Goal: Information Seeking & Learning: Learn about a topic

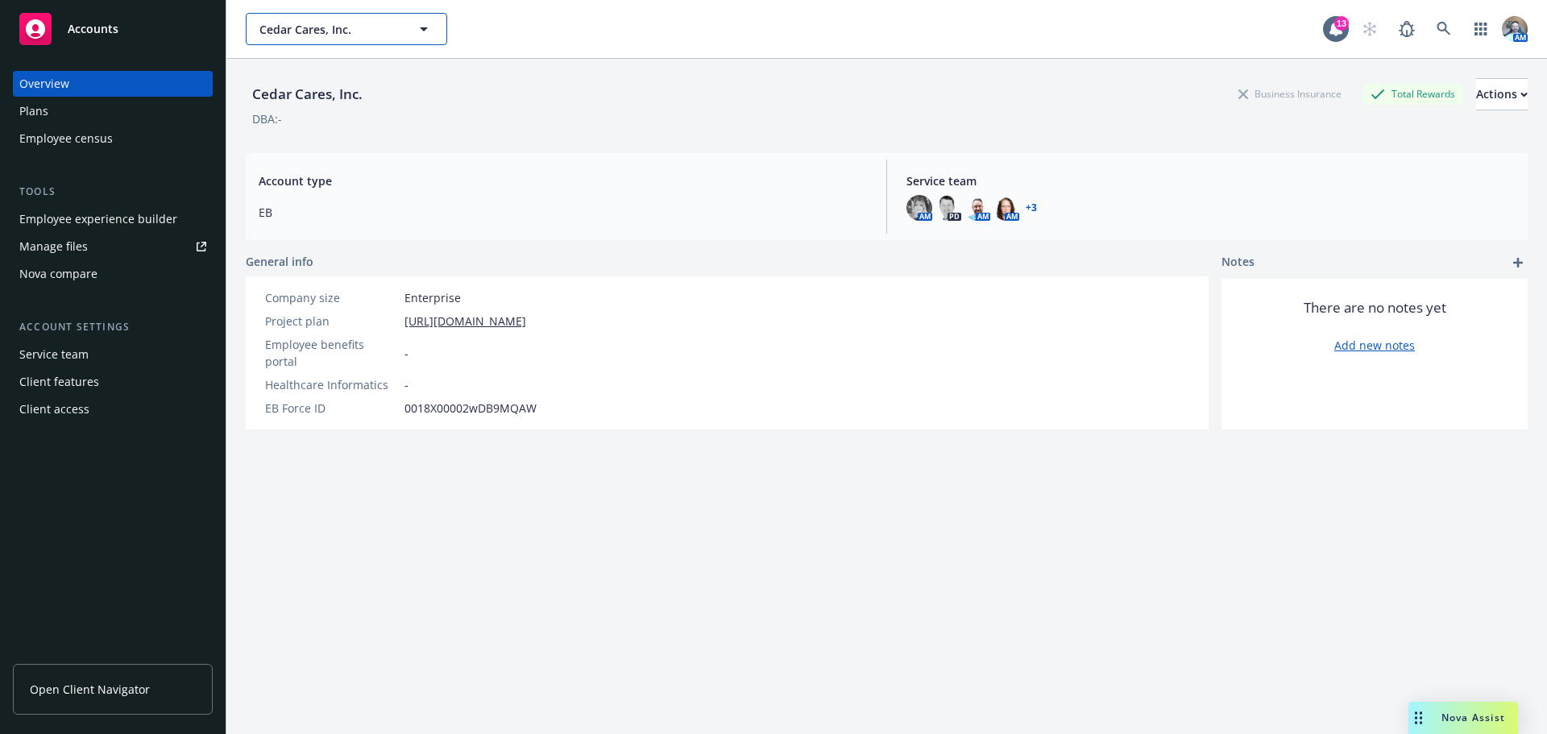
click at [352, 27] on span "Cedar Cares, Inc." at bounding box center [328, 29] width 139 height 17
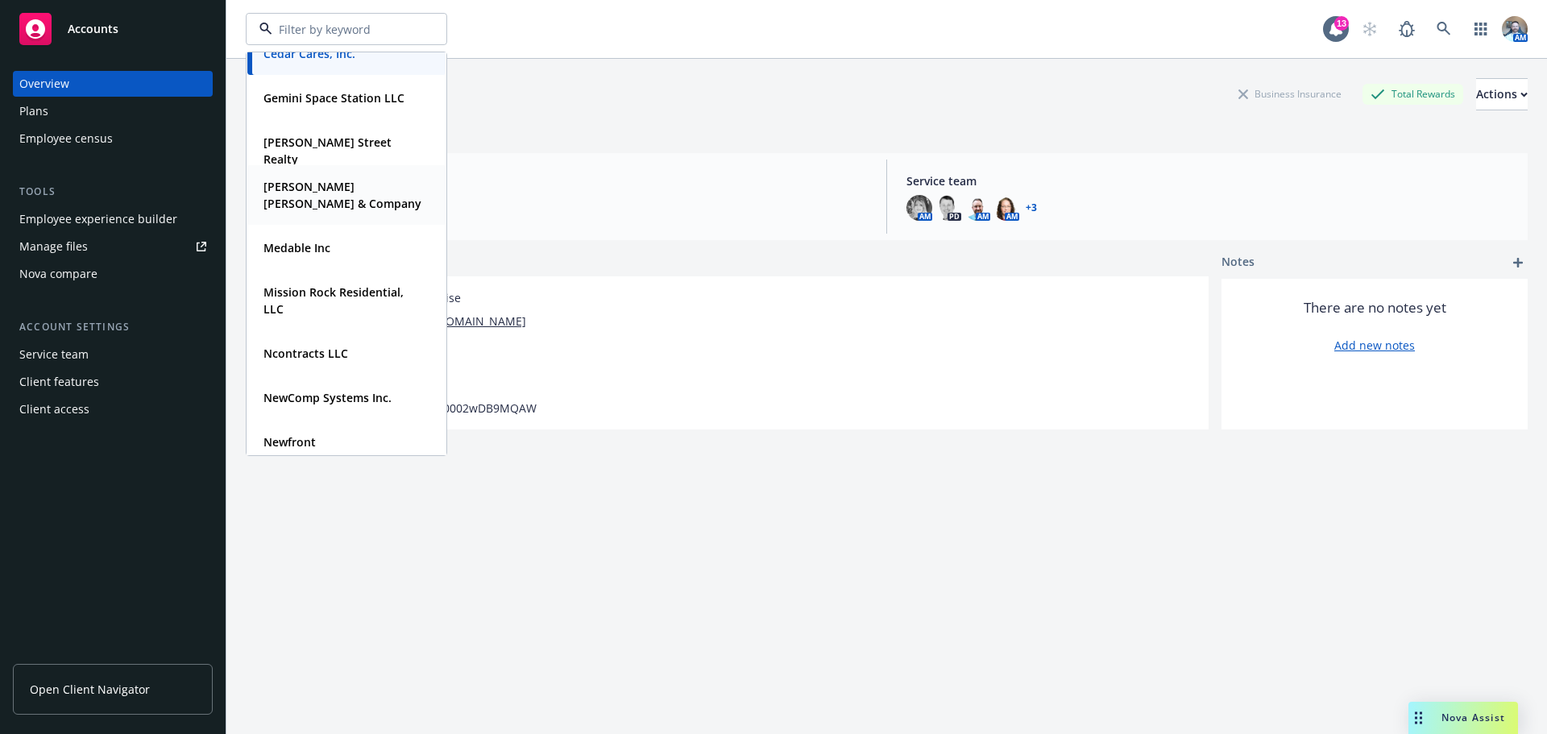
scroll to position [242, 0]
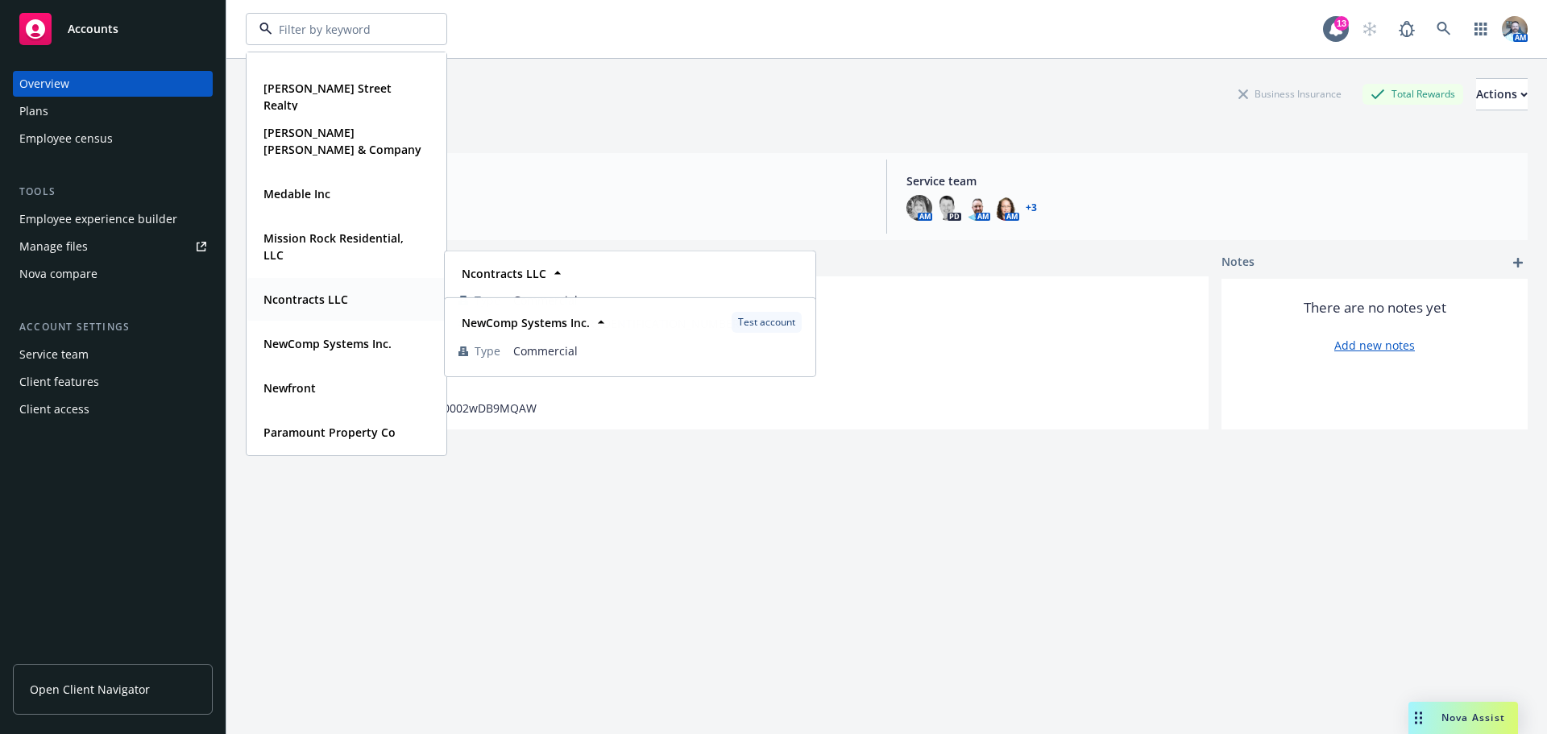
click at [334, 302] on strong "Ncontracts LLC" at bounding box center [306, 299] width 85 height 15
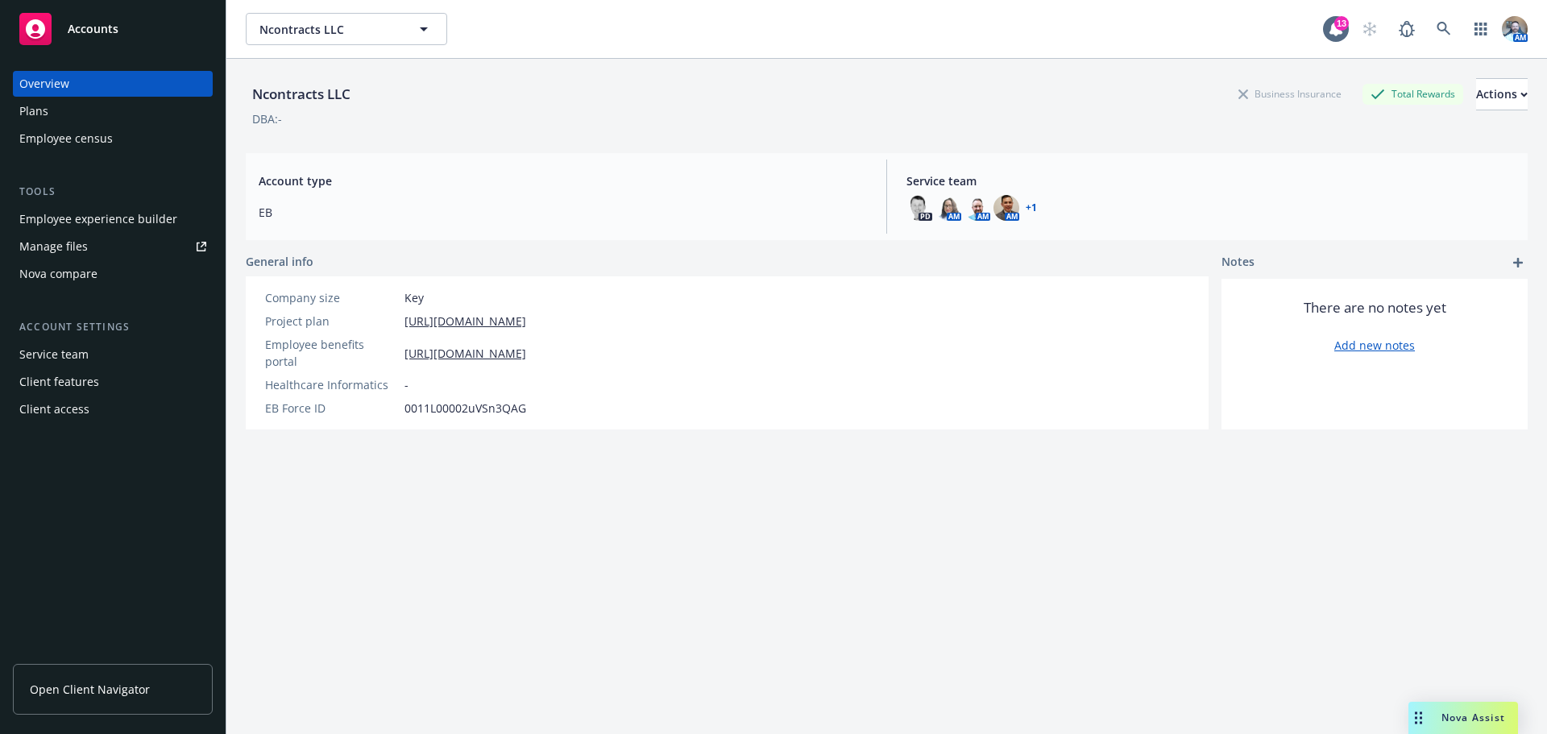
click at [66, 116] on div "Plans" at bounding box center [112, 111] width 187 height 26
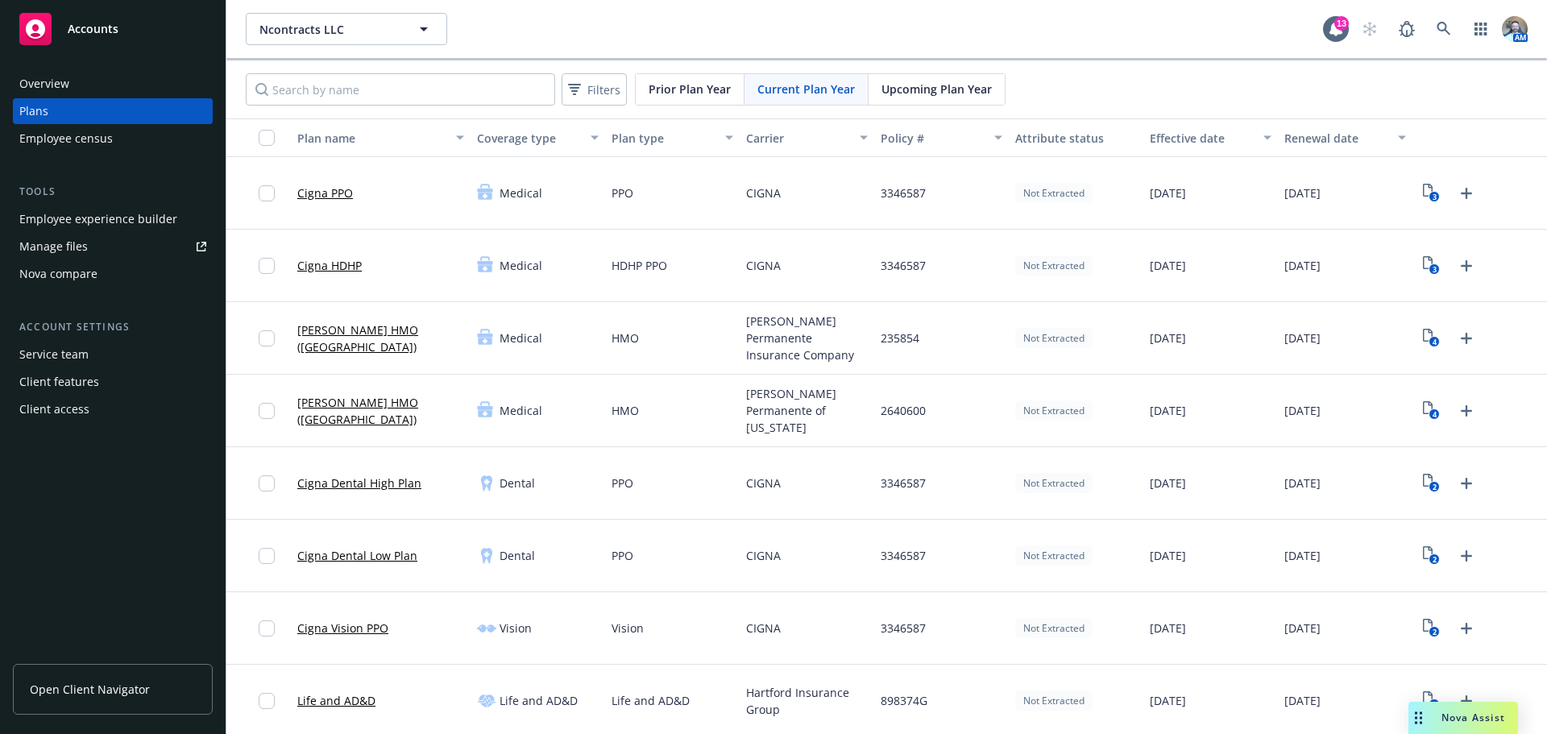
click at [350, 188] on link "Cigna PPO" at bounding box center [325, 193] width 56 height 17
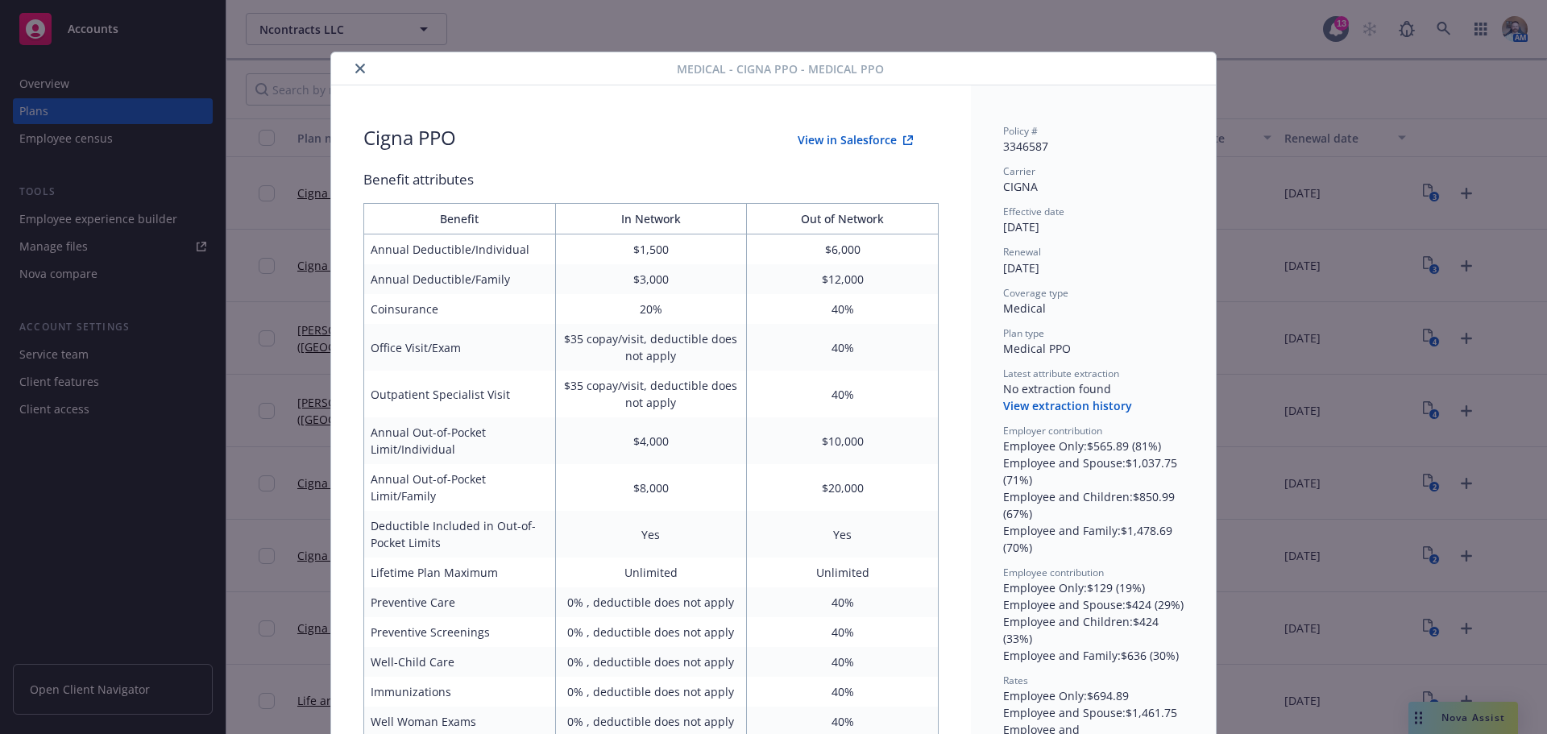
scroll to position [48, 0]
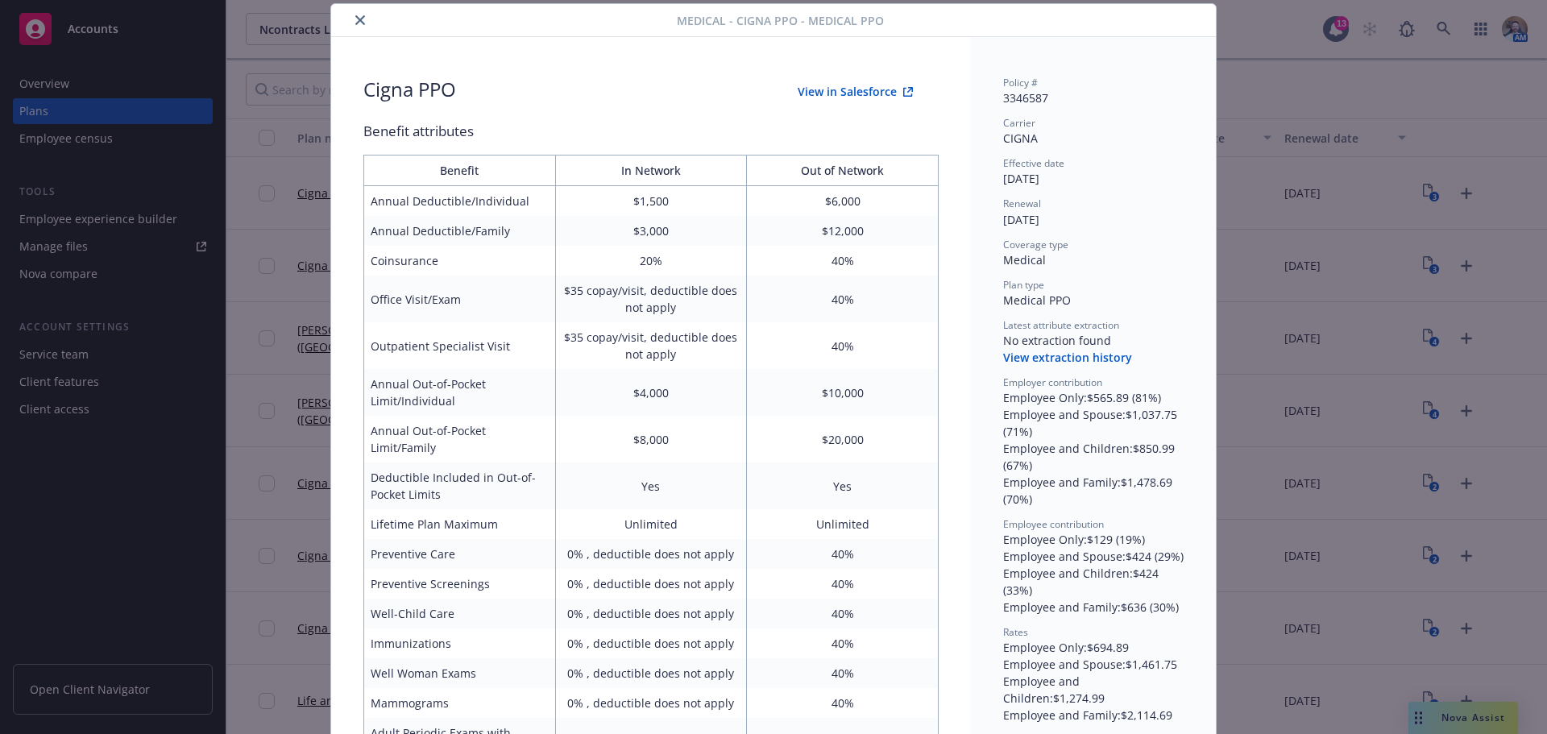
click at [355, 23] on icon "close" at bounding box center [360, 20] width 10 height 10
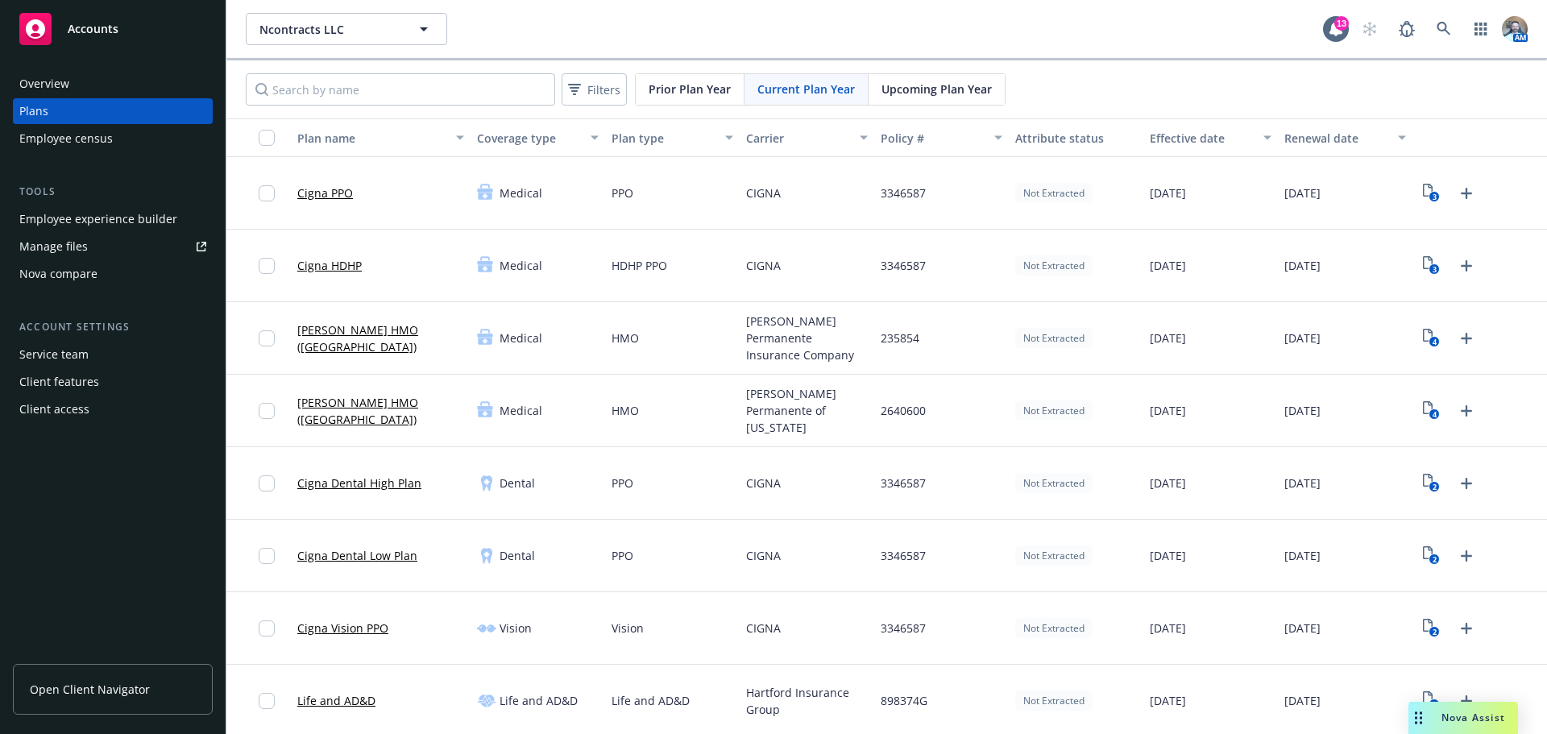
click at [347, 272] on link "Cigna HDHP" at bounding box center [329, 265] width 64 height 17
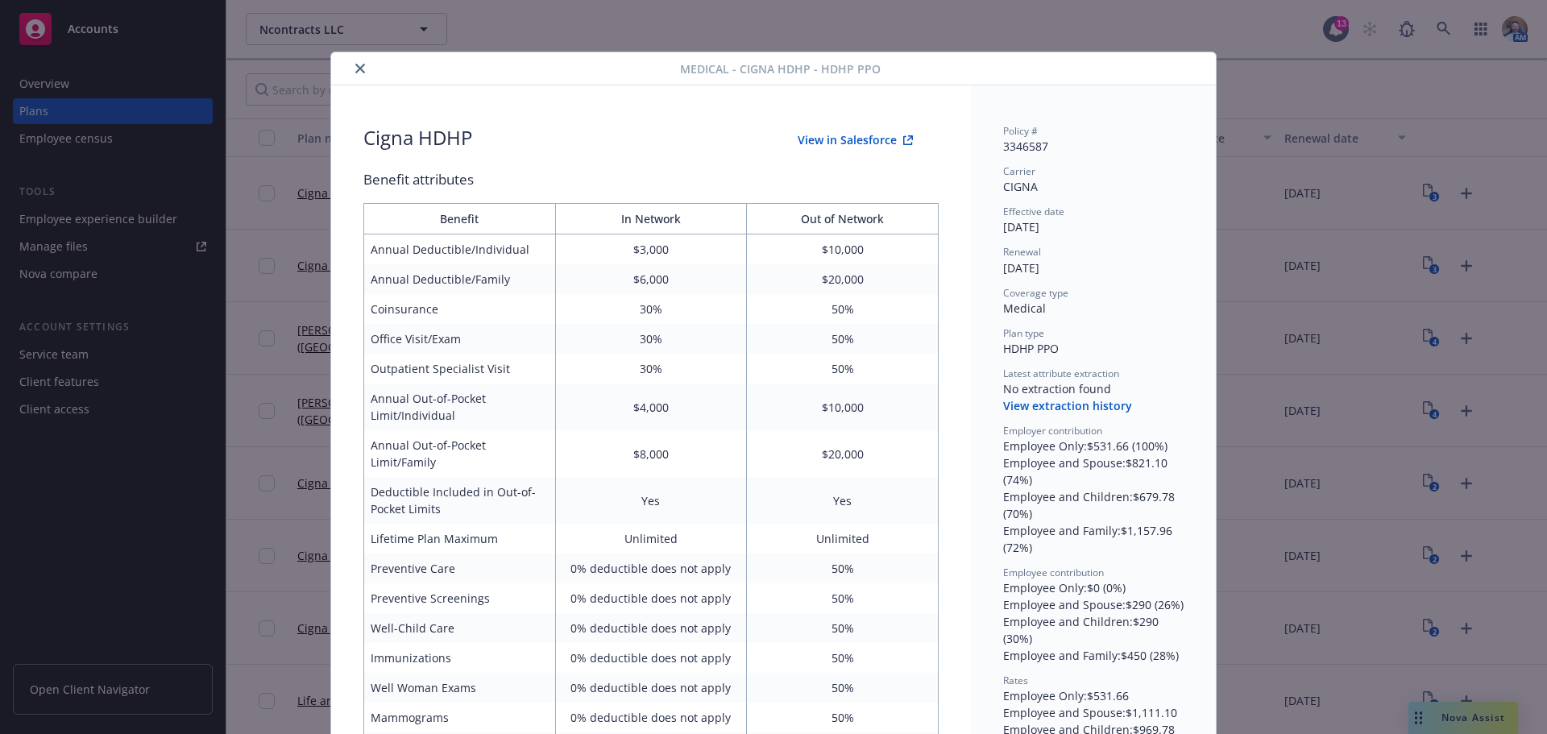
scroll to position [48, 0]
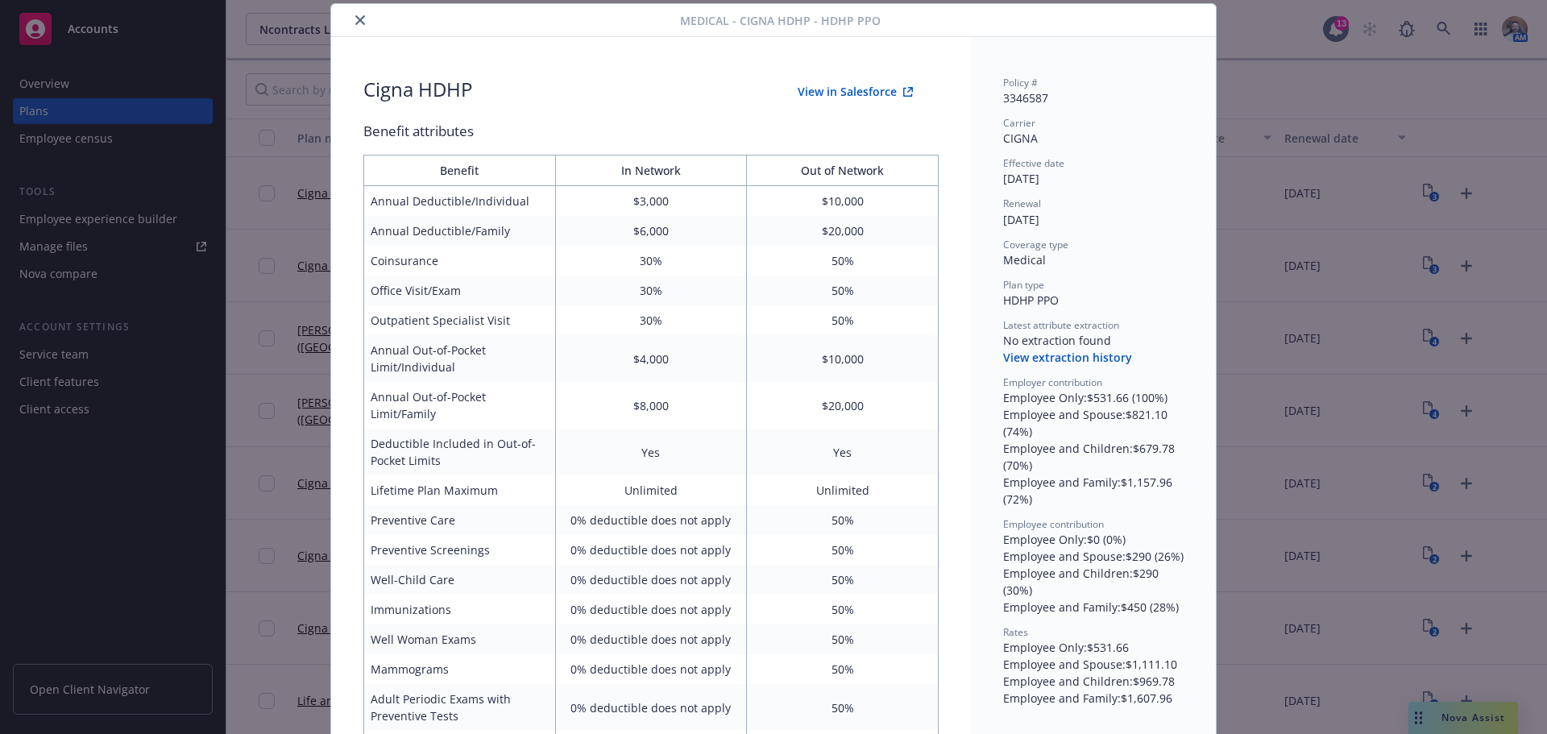
click at [351, 26] on button "close" at bounding box center [360, 19] width 19 height 19
